Goal: Information Seeking & Learning: Understand process/instructions

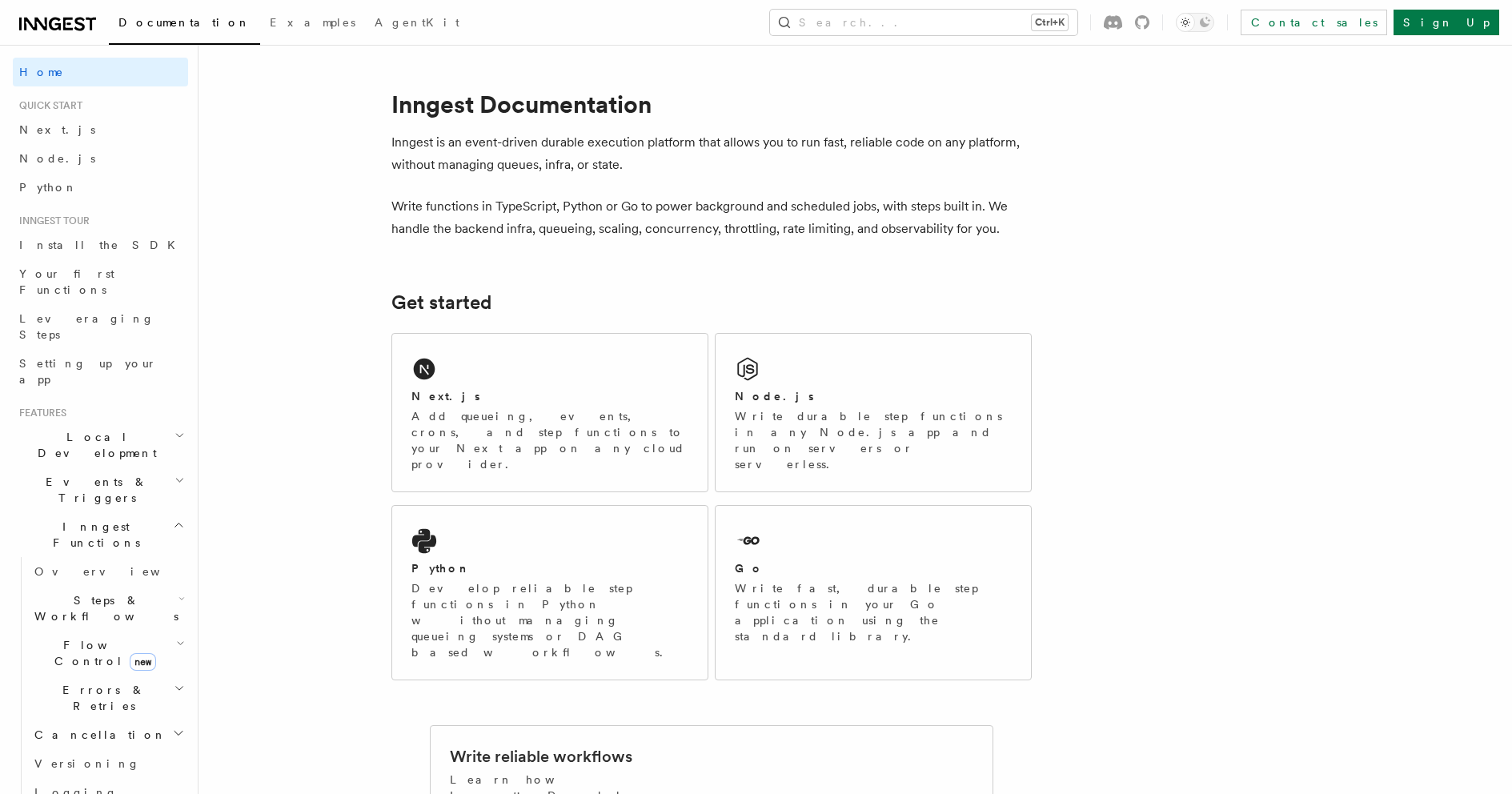
click at [545, 380] on div "Next.js Add queueing, events, crons, and step functions to your Next app on any…" at bounding box center [549, 412] width 315 height 158
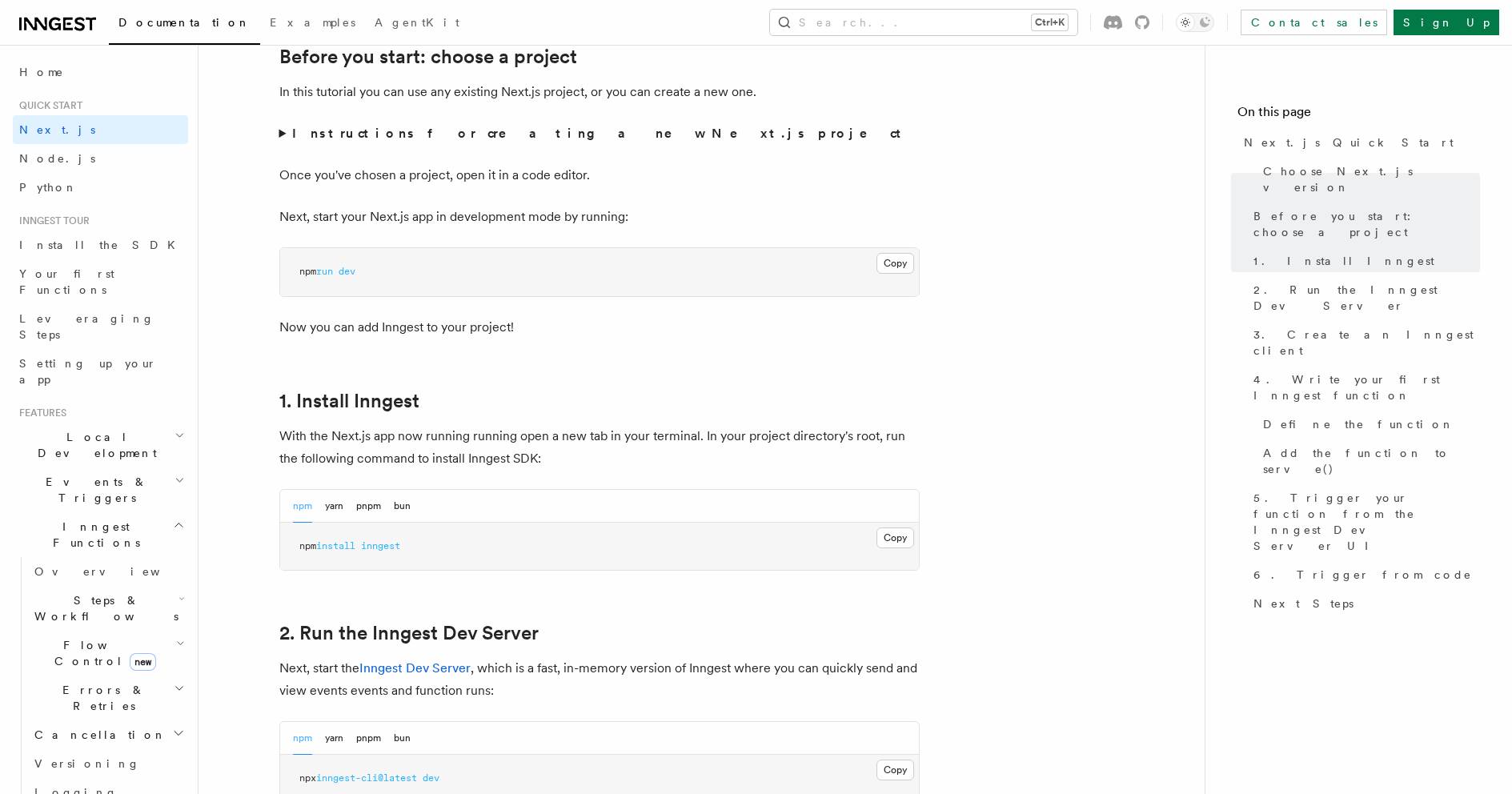
scroll to position [640, 0]
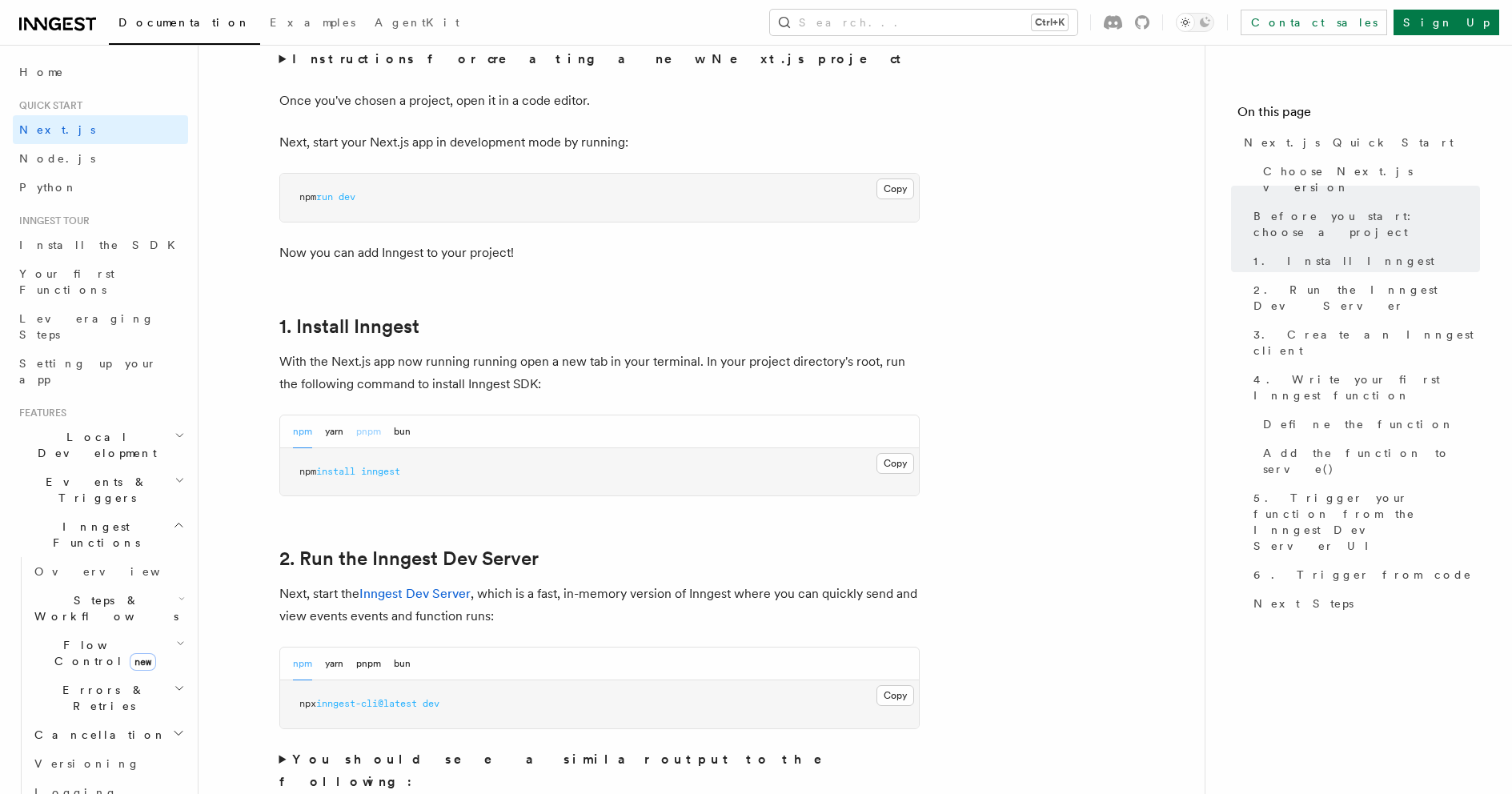
click at [375, 430] on button "pnpm" at bounding box center [369, 431] width 25 height 33
click at [896, 463] on button "Copy Copied" at bounding box center [895, 462] width 38 height 20
click at [401, 435] on button "bun" at bounding box center [402, 431] width 16 height 33
click at [308, 433] on button "npm" at bounding box center [303, 431] width 19 height 33
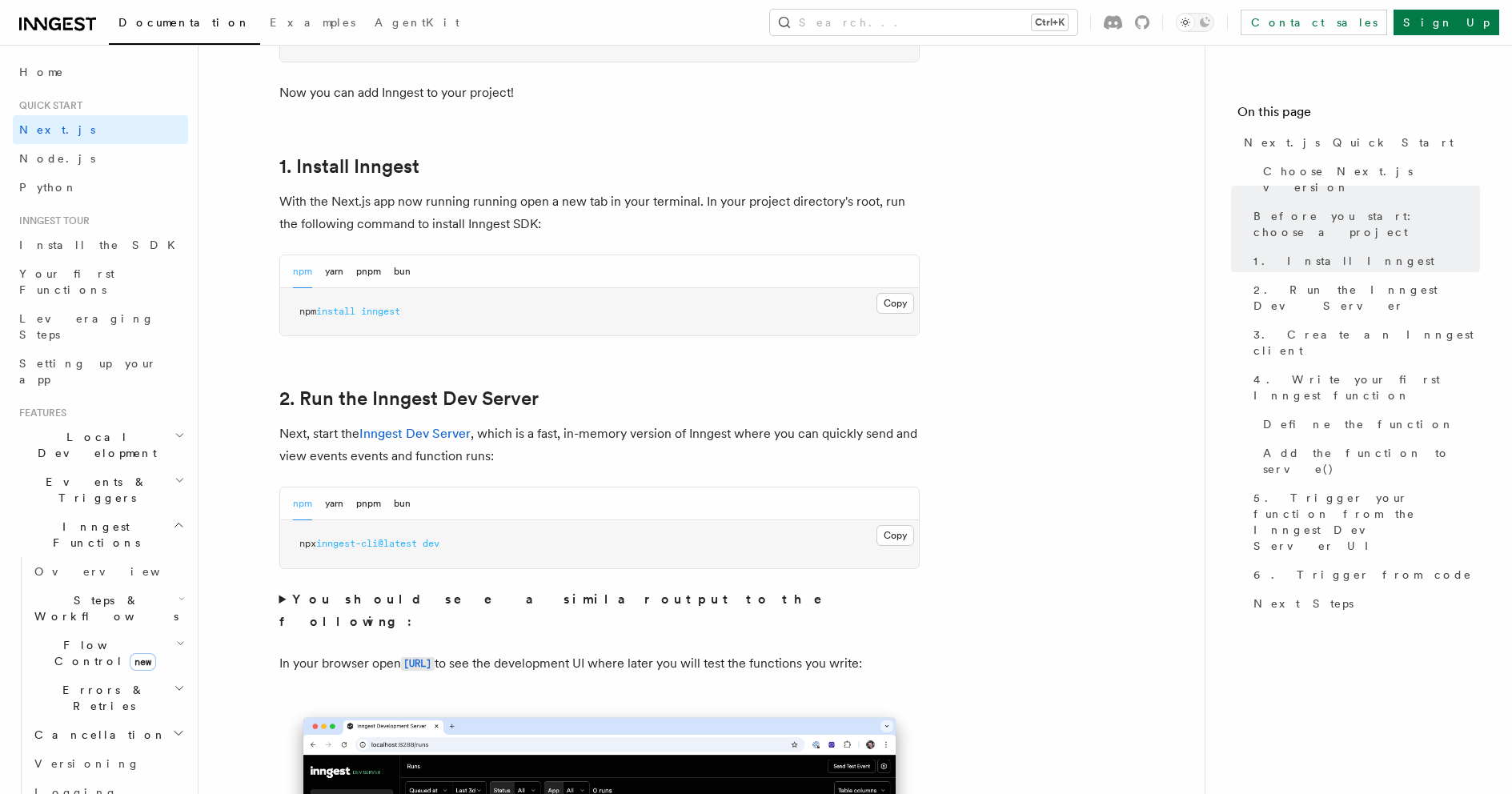
scroll to position [960, 0]
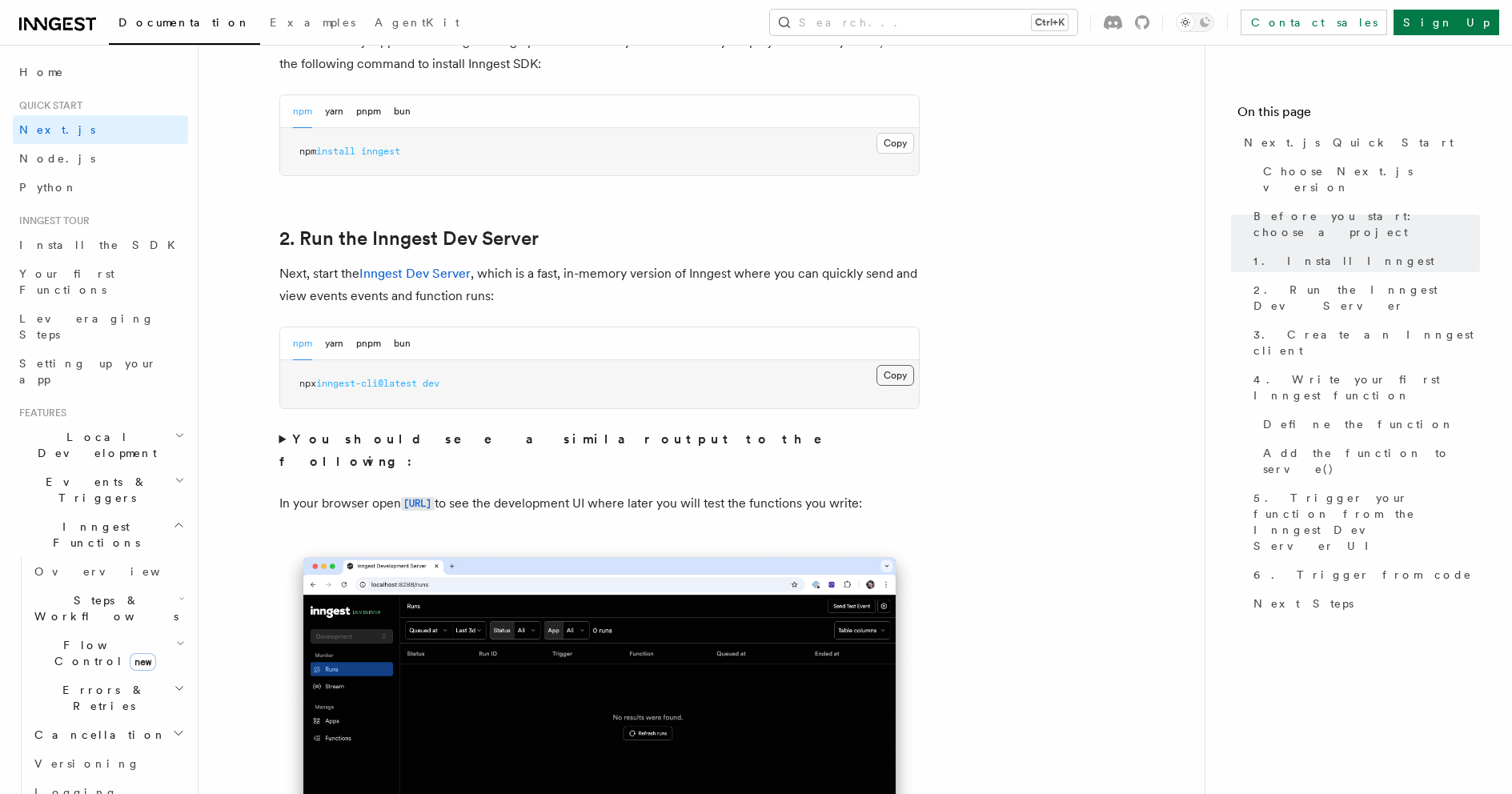
click at [885, 377] on button "Copy Copied" at bounding box center [895, 374] width 38 height 20
